Goal: Task Accomplishment & Management: Manage account settings

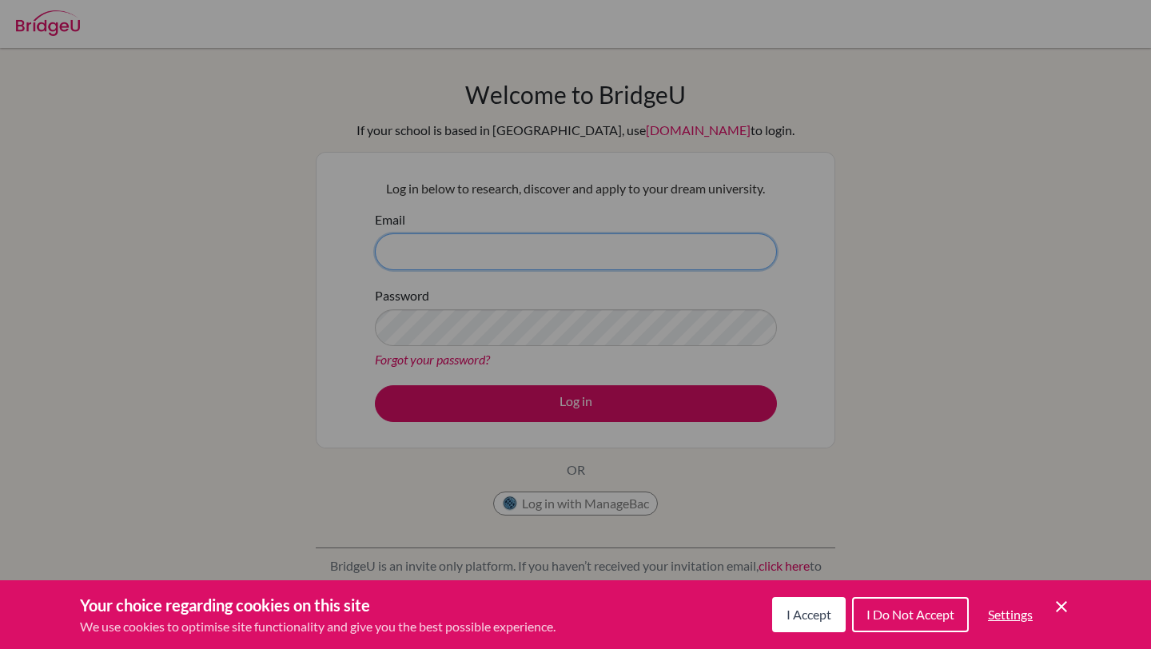
type input "[EMAIL_ADDRESS][PERSON_NAME][DOMAIN_NAME]"
click at [1057, 602] on icon "Save and close" at bounding box center [1060, 606] width 11 height 11
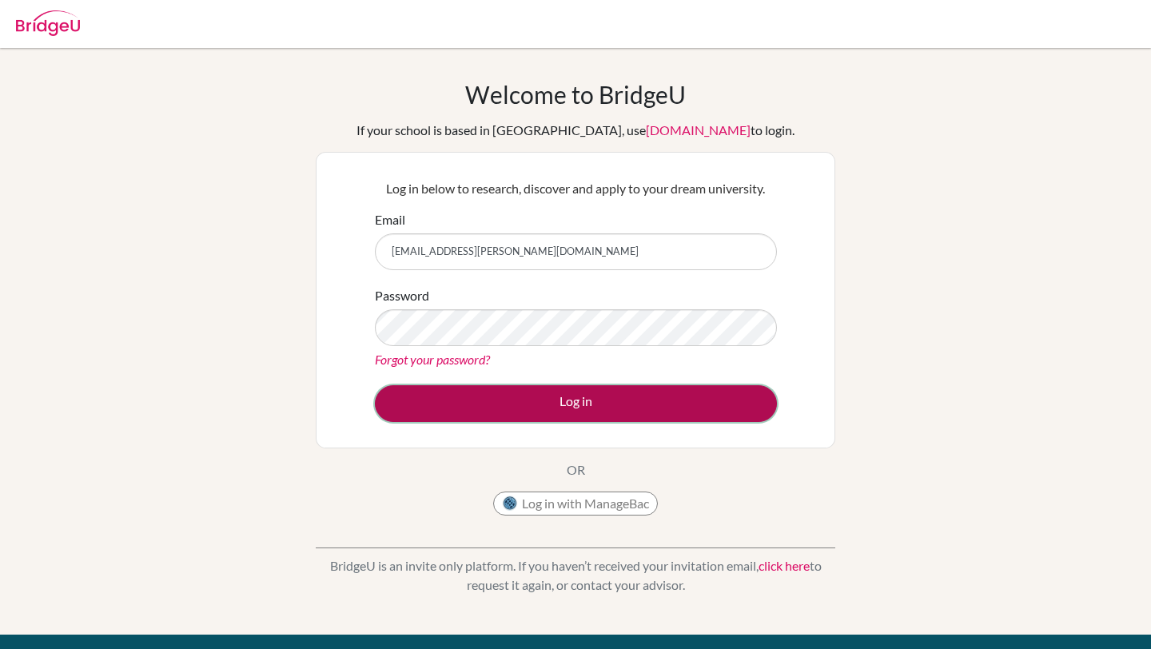
click at [642, 404] on button "Log in" at bounding box center [576, 403] width 402 height 37
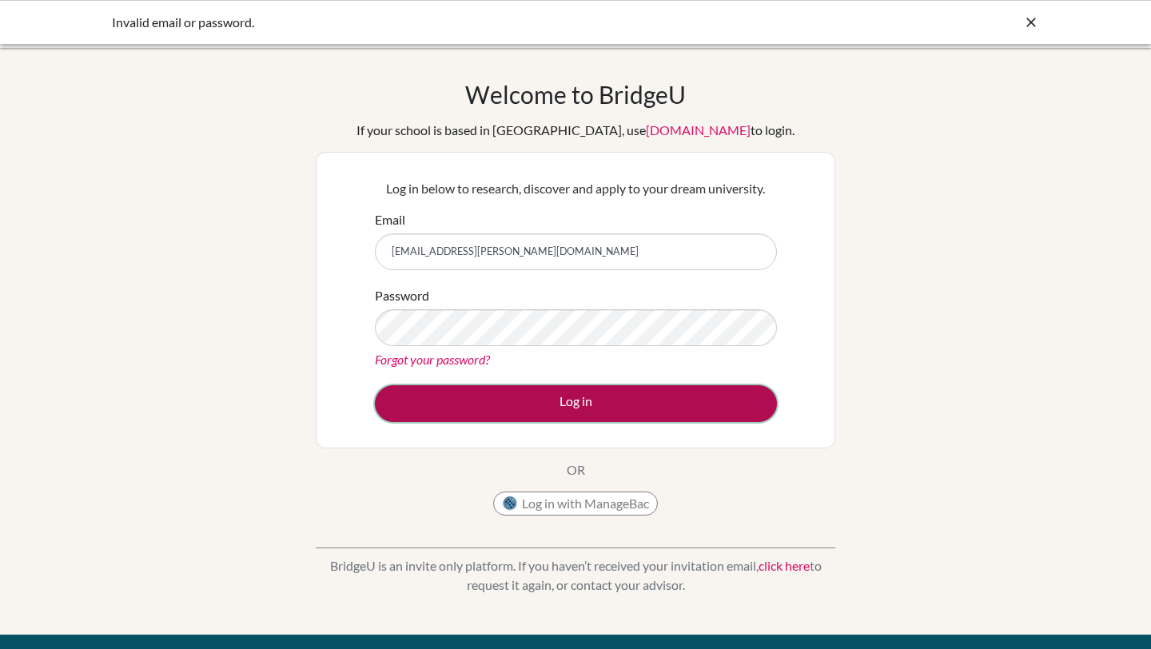
click at [689, 401] on button "Log in" at bounding box center [576, 403] width 402 height 37
click at [612, 407] on button "Log in" at bounding box center [576, 403] width 402 height 37
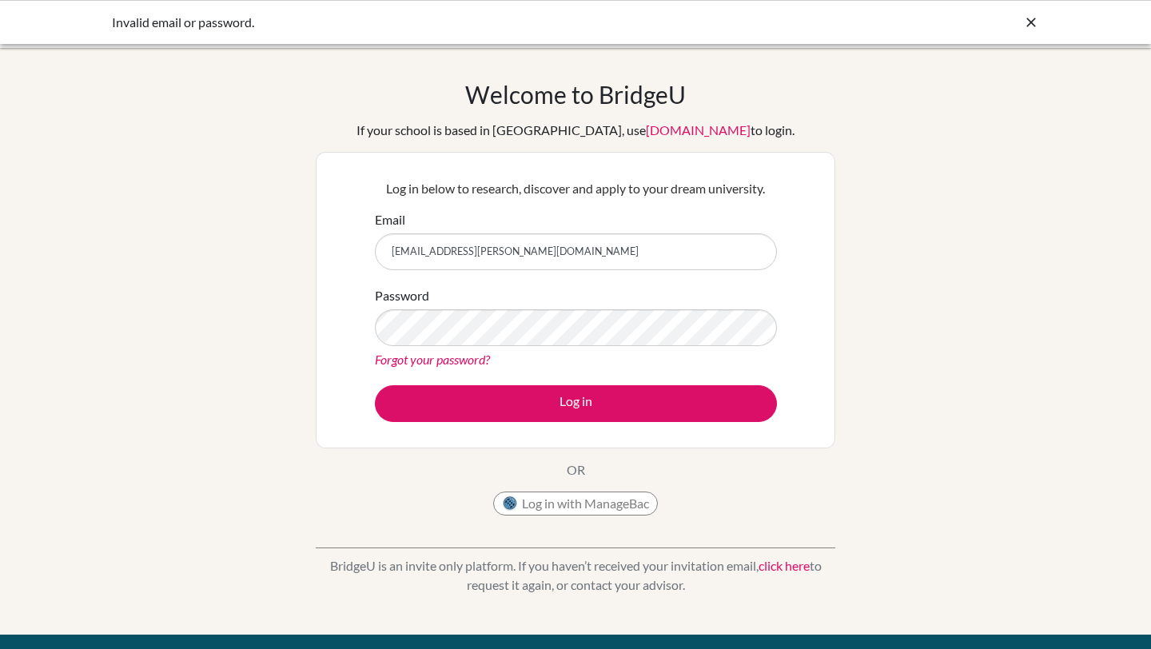
click at [439, 361] on link "Forgot your password?" at bounding box center [432, 359] width 115 height 15
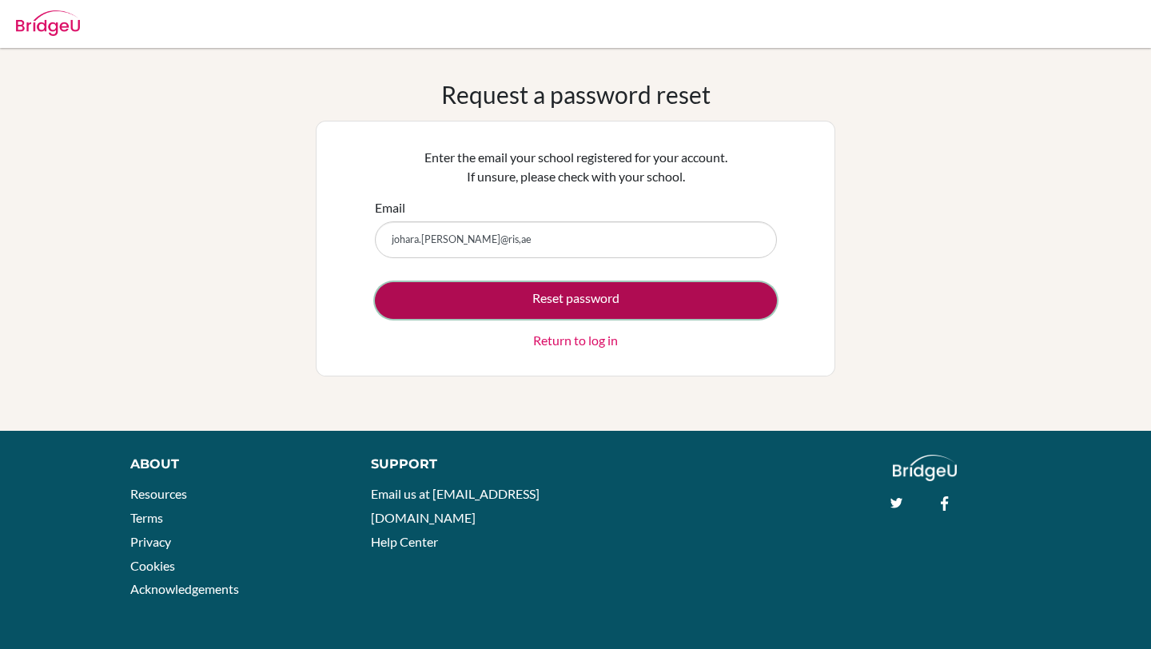
click at [556, 301] on button "Reset password" at bounding box center [576, 300] width 402 height 37
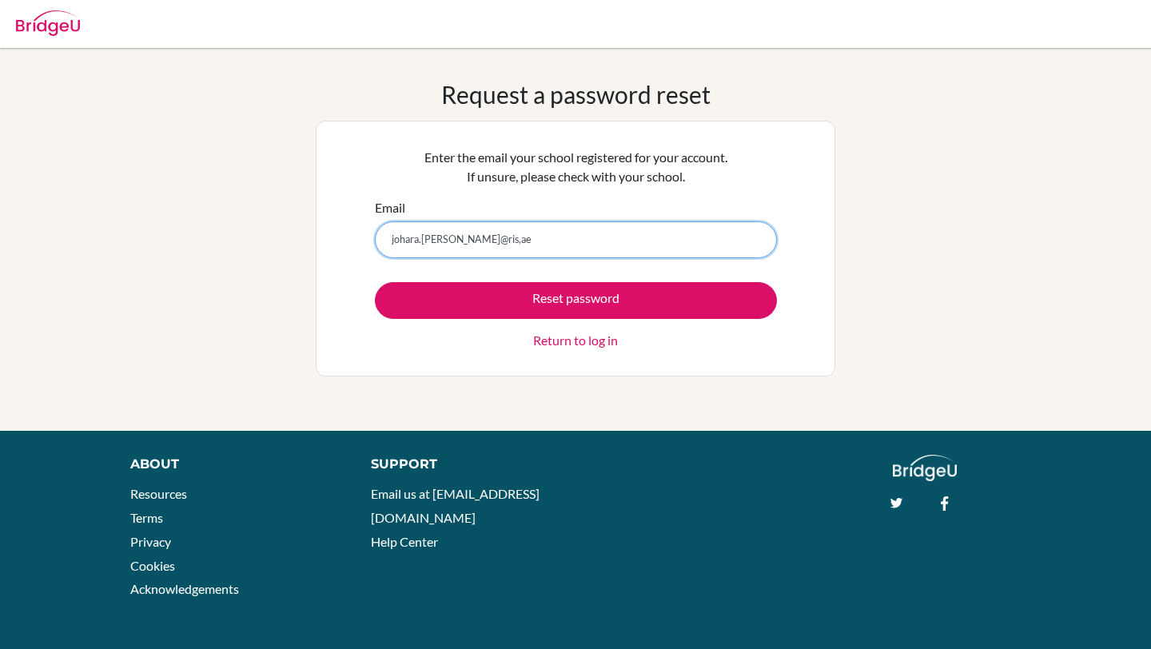
click at [472, 241] on input "johara.romero@ris,ae" at bounding box center [576, 239] width 402 height 37
click at [641, 250] on input "johara.romero@ris.ae" at bounding box center [576, 239] width 402 height 37
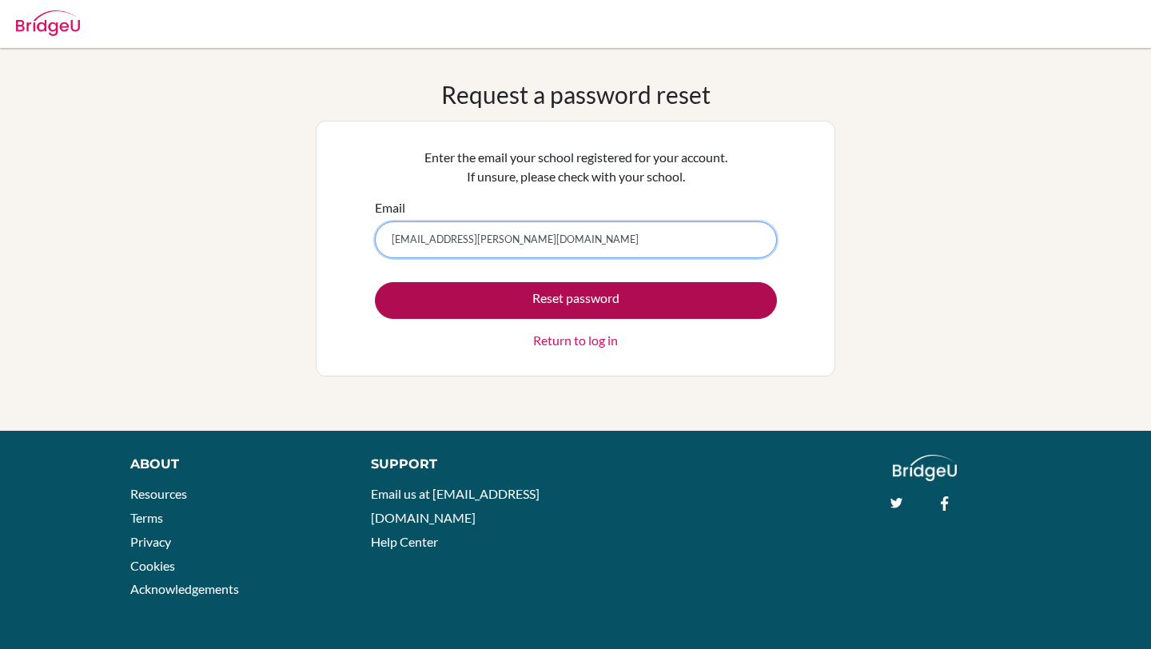
type input "johara.romero@ris.ae"
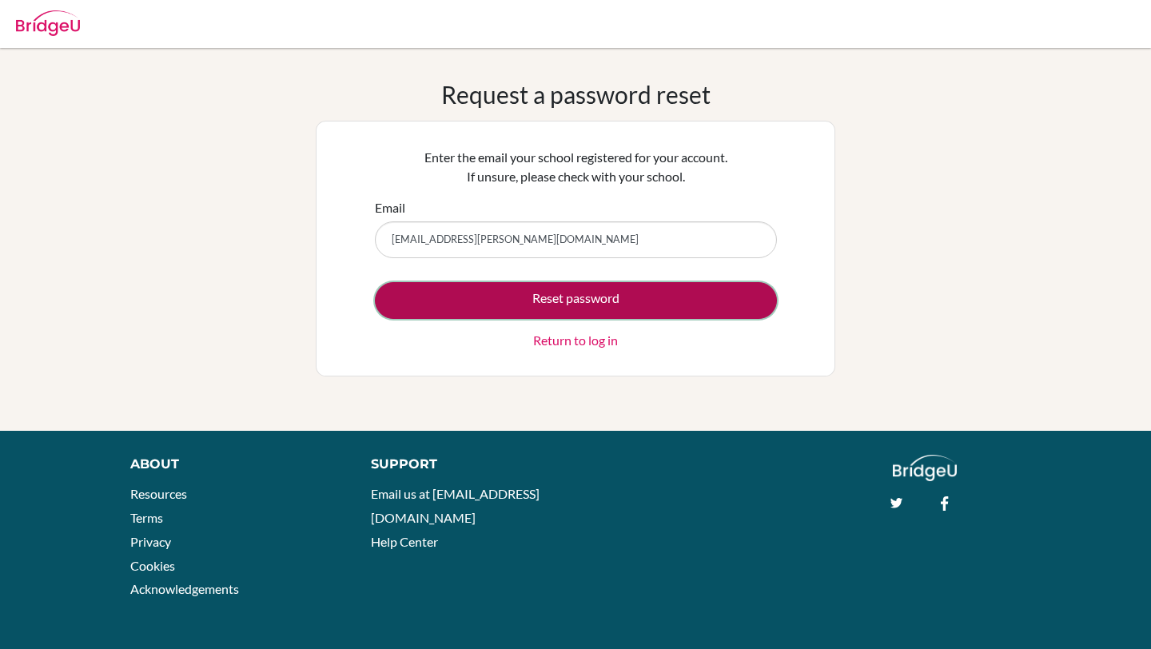
click at [658, 296] on button "Reset password" at bounding box center [576, 300] width 402 height 37
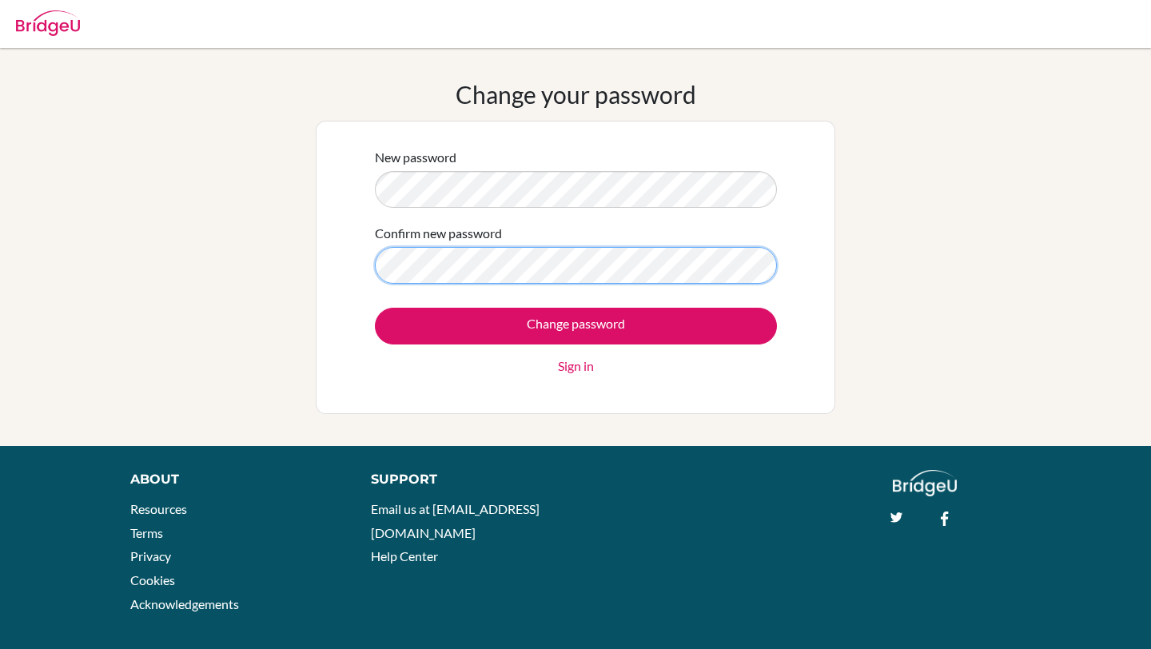
click at [386, 182] on form "New password Confirm new password Change password Sign in" at bounding box center [576, 262] width 402 height 228
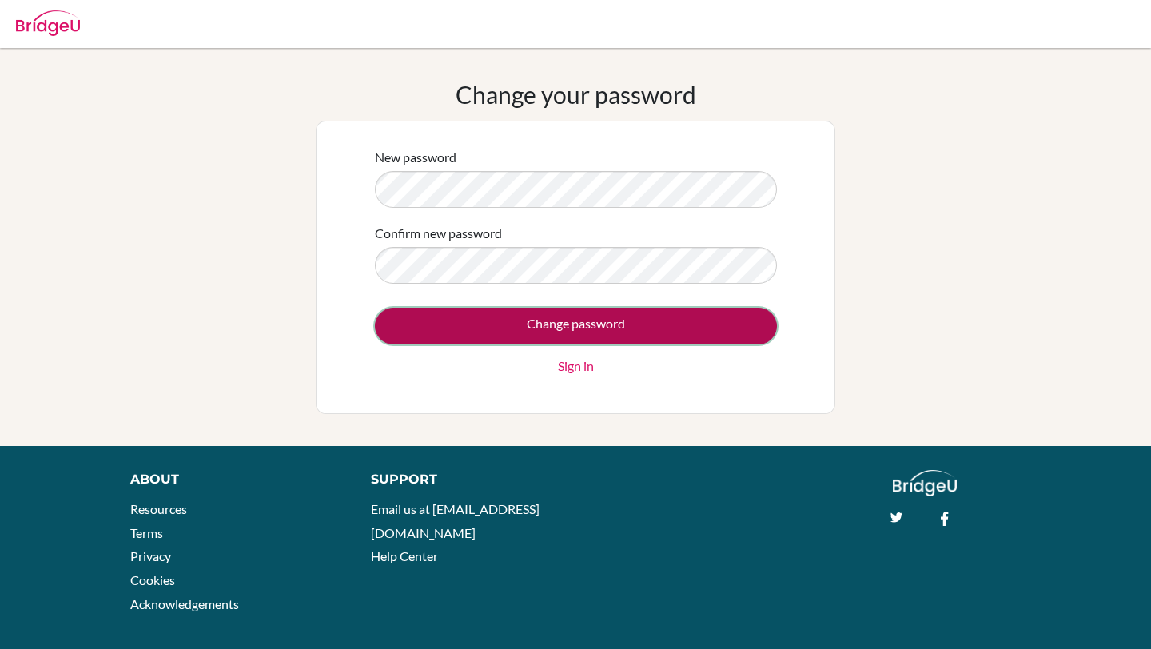
click at [580, 328] on input "Change password" at bounding box center [576, 326] width 402 height 37
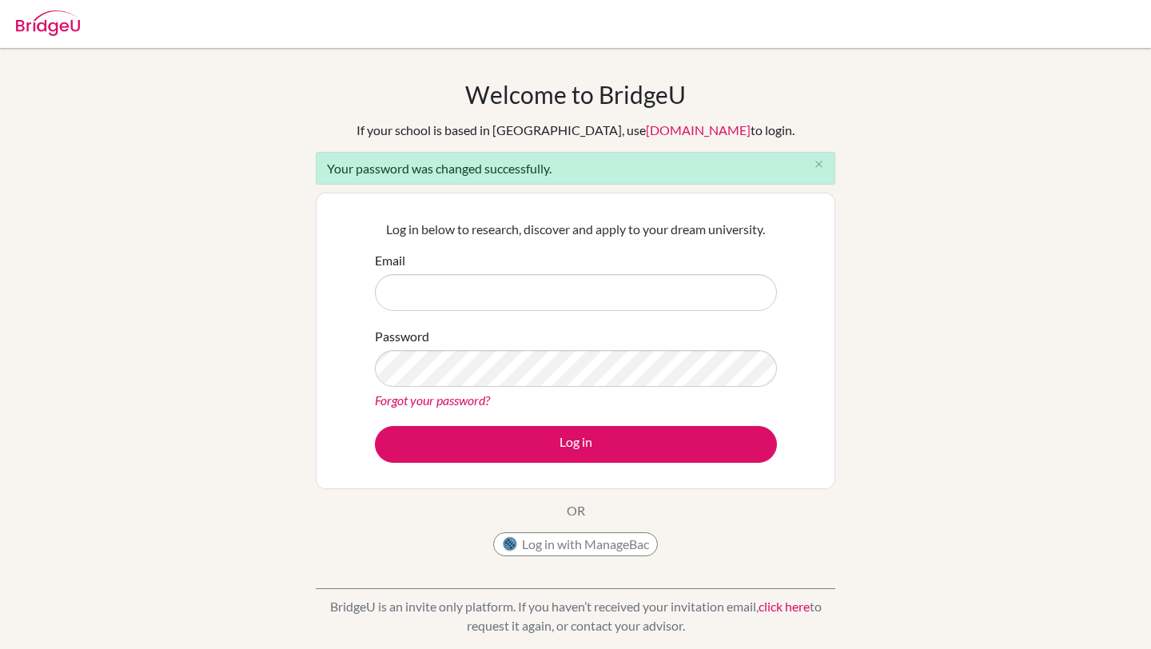
type input "[EMAIL_ADDRESS][PERSON_NAME][DOMAIN_NAME]"
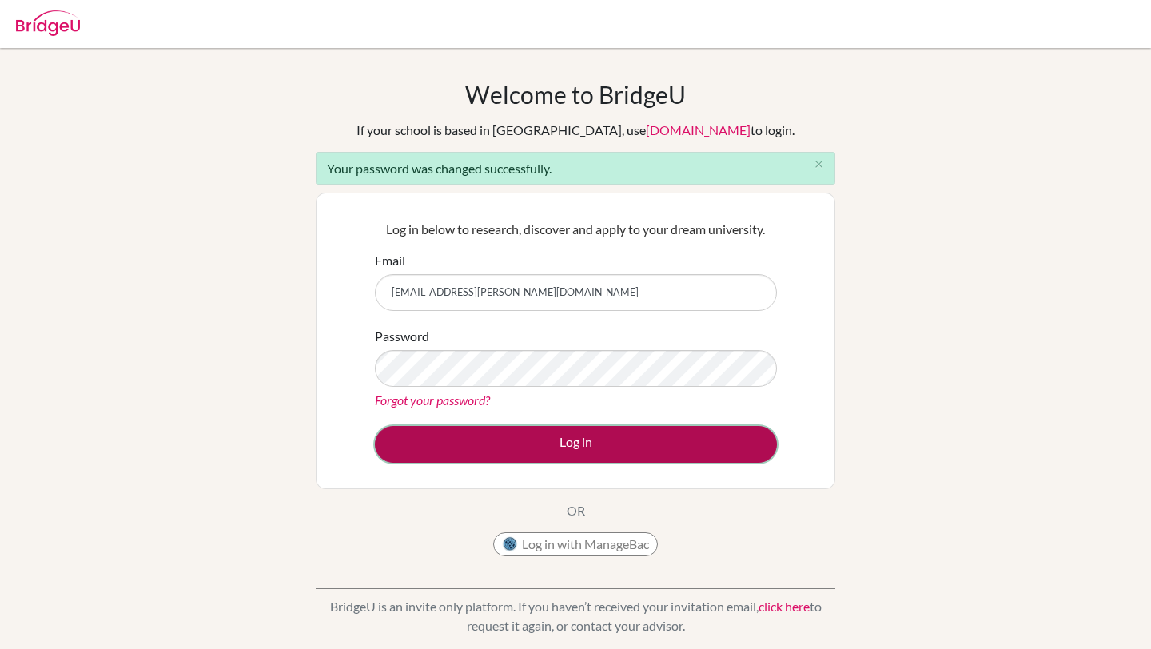
click at [538, 439] on button "Log in" at bounding box center [576, 444] width 402 height 37
